Goal: Information Seeking & Learning: Learn about a topic

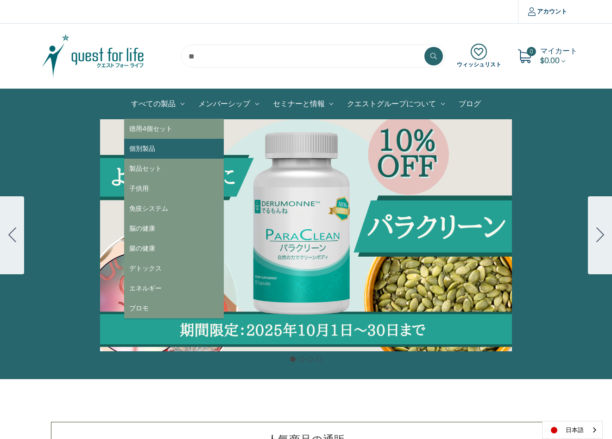
click at [153, 148] on link "個別製品" at bounding box center [174, 149] width 100 height 20
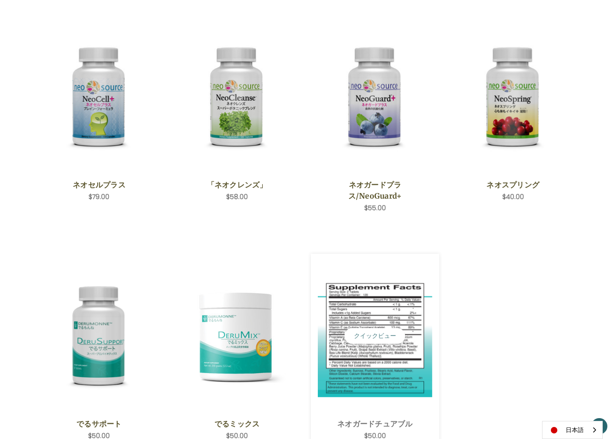
scroll to position [232, 0]
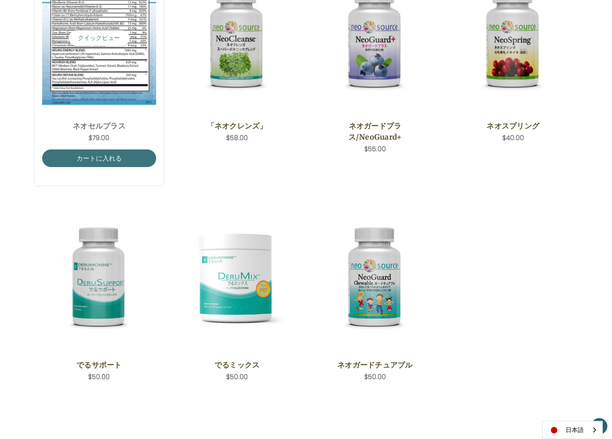
click at [101, 77] on img "NeoCell Plus,$79.00\a" at bounding box center [99, 38] width 115 height 134
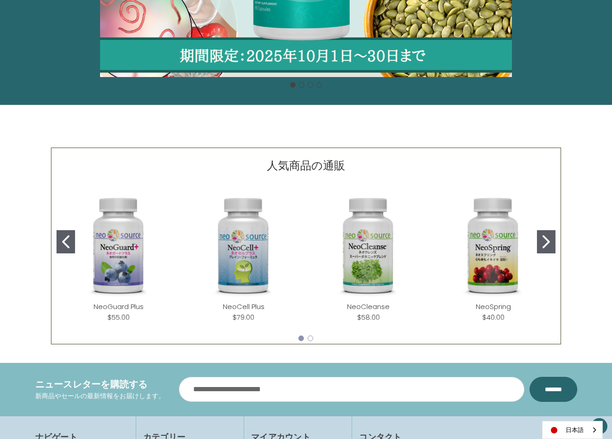
scroll to position [278, 0]
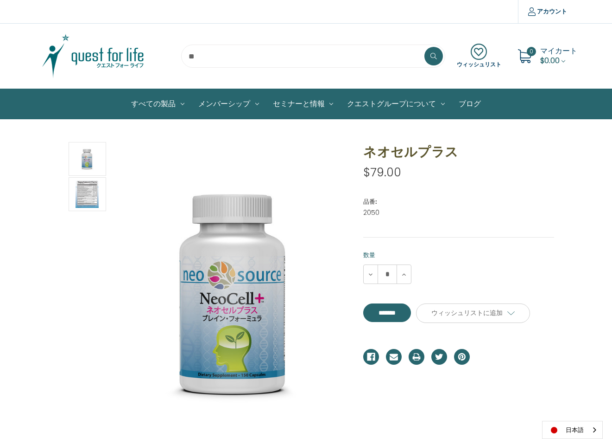
scroll to position [93, 0]
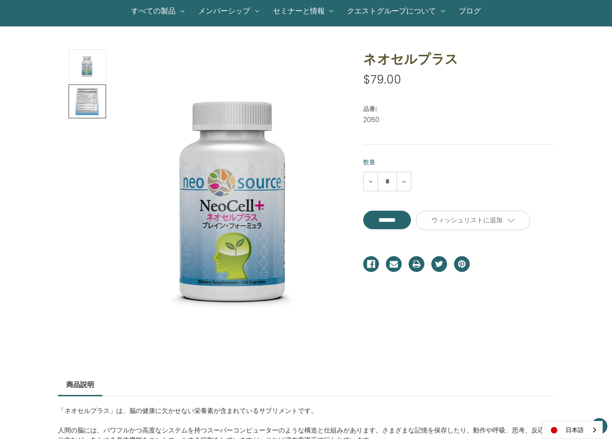
click at [94, 102] on img at bounding box center [87, 101] width 23 height 31
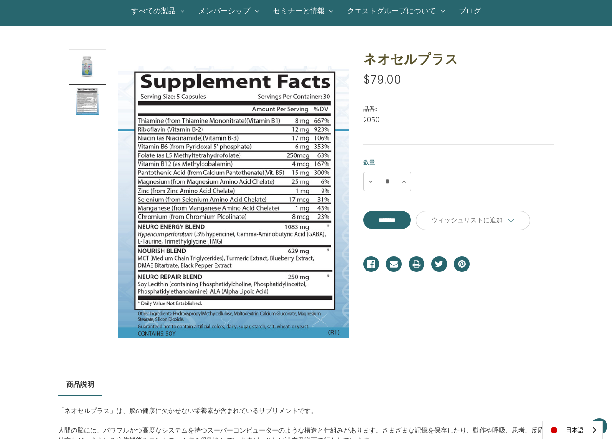
click at [52, 172] on section at bounding box center [203, 201] width 305 height 305
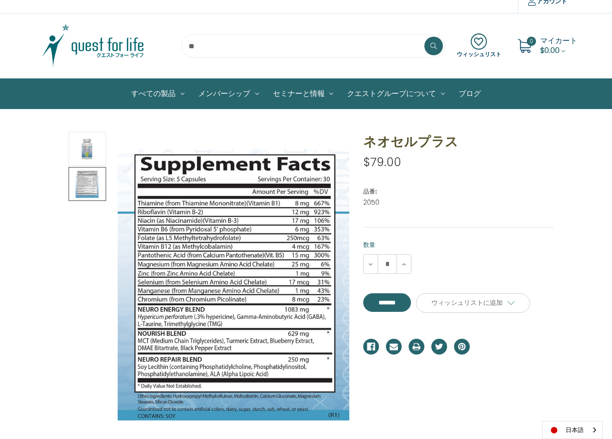
scroll to position [0, 0]
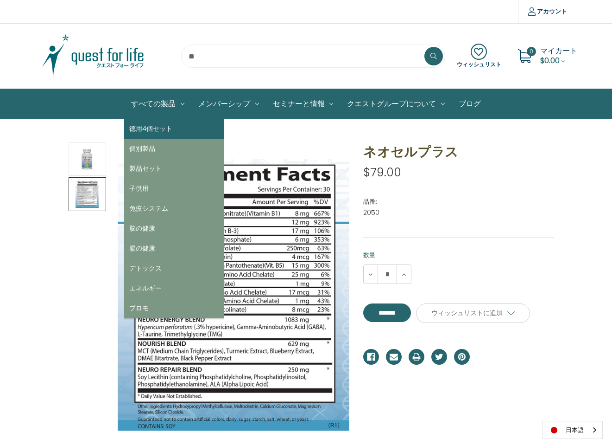
click at [177, 124] on link "徳用4個セット" at bounding box center [174, 129] width 100 height 20
click at [191, 132] on link "徳用4個セット" at bounding box center [174, 129] width 100 height 20
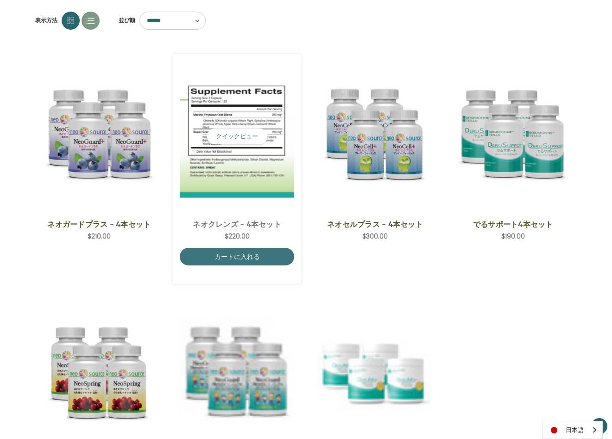
scroll to position [46, 0]
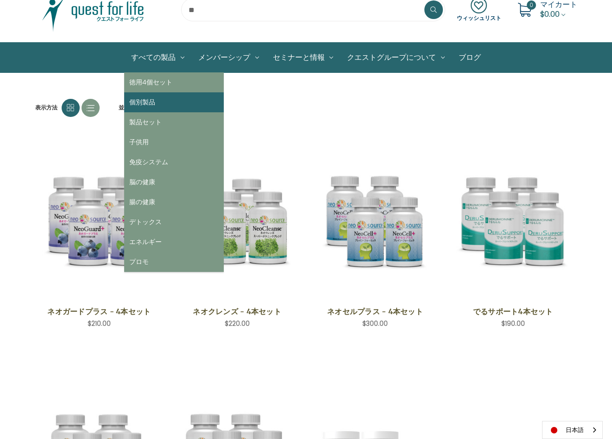
click at [160, 96] on link "個別製品" at bounding box center [174, 102] width 100 height 20
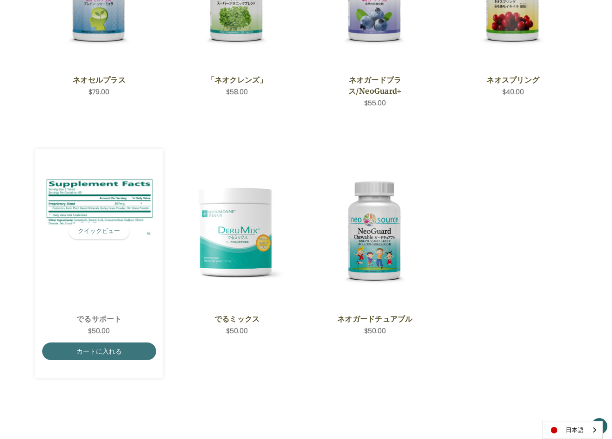
scroll to position [278, 0]
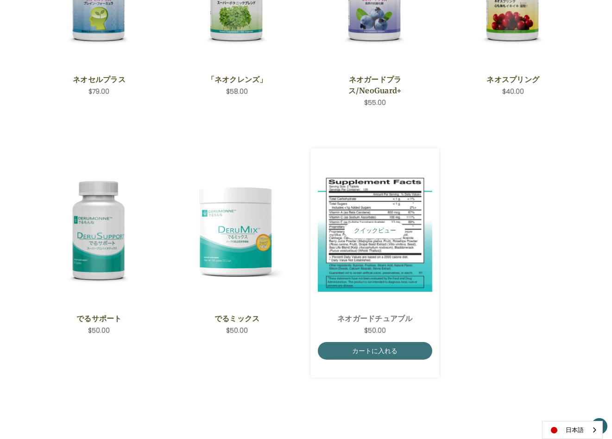
click at [414, 233] on img "NeoGuard Chewable,$50.00\a" at bounding box center [375, 231] width 115 height 122
click at [406, 226] on img "NeoGuard Chewable,$50.00\a" at bounding box center [375, 231] width 115 height 122
click at [394, 212] on img "NeoGuard Chewable,$50.00\a" at bounding box center [375, 231] width 115 height 122
click at [407, 262] on img "NeoGuard Chewable,$50.00\a" at bounding box center [375, 231] width 115 height 122
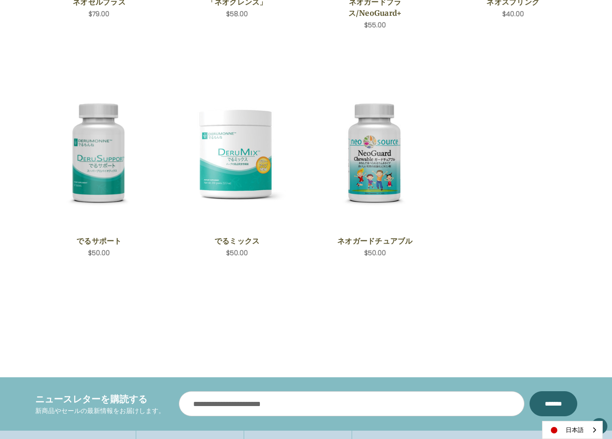
scroll to position [417, 0]
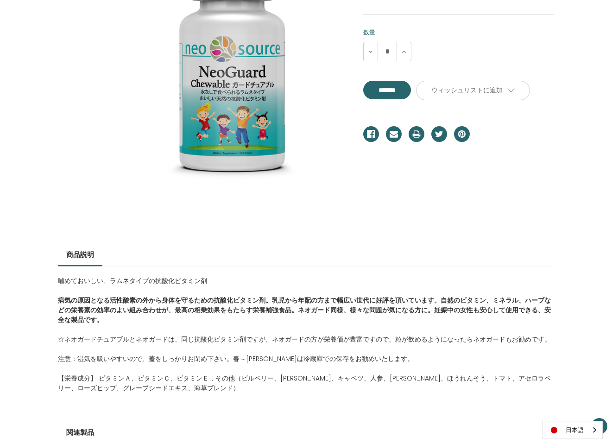
scroll to position [139, 0]
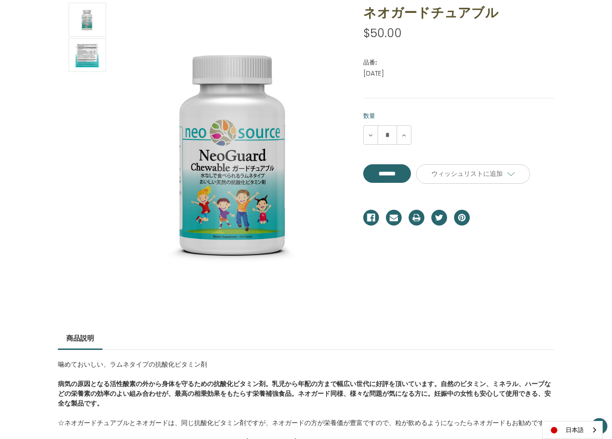
drag, startPoint x: 373, startPoint y: 218, endPoint x: 380, endPoint y: 218, distance: 7.0
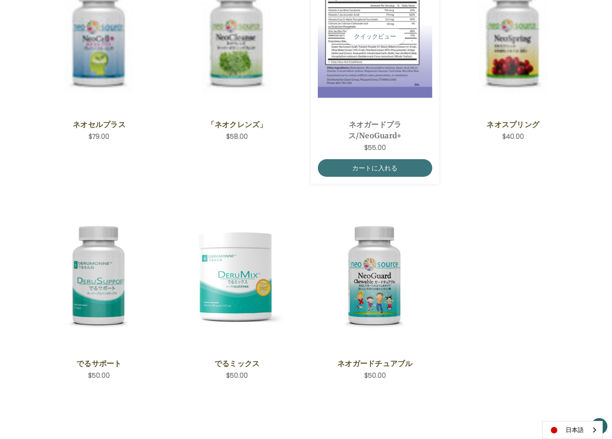
scroll to position [232, 0]
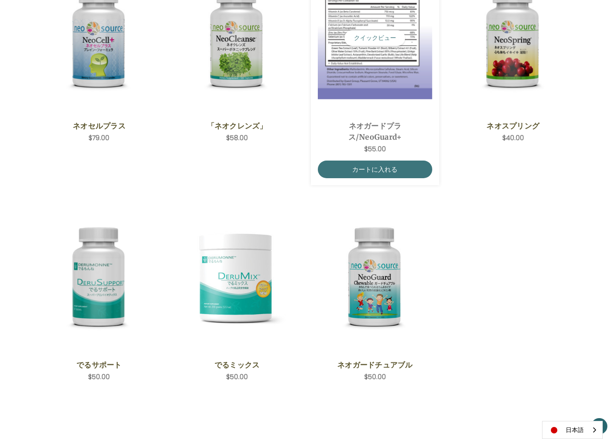
click at [370, 111] on span "NeoGuard Plus,$55.00\a" at bounding box center [375, 38] width 115 height 151
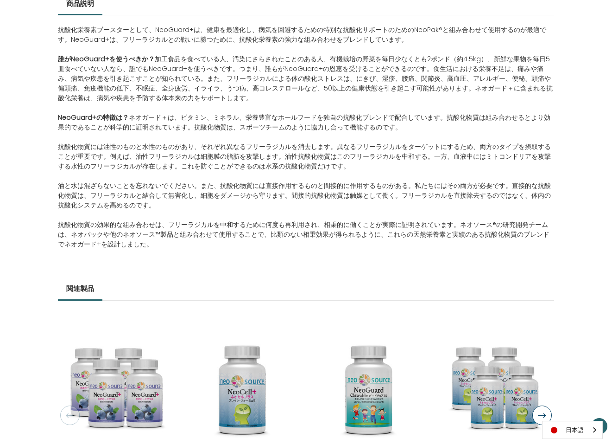
scroll to position [457, 0]
